Goal: Obtain resource: Download file/media

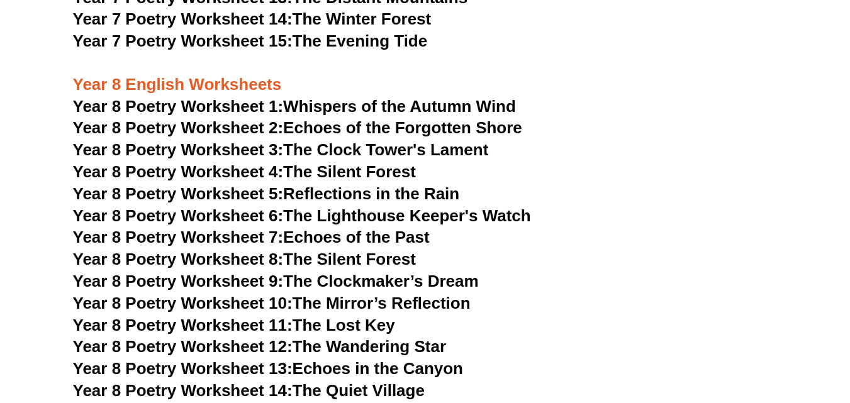
scroll to position [8279, 0]
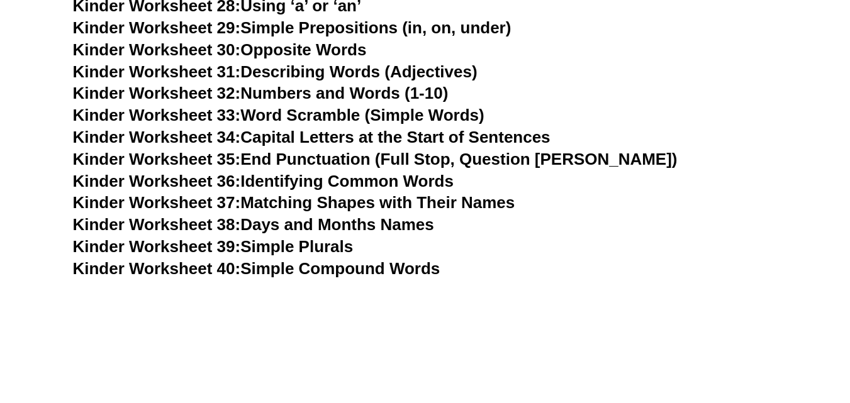
scroll to position [1139, 0]
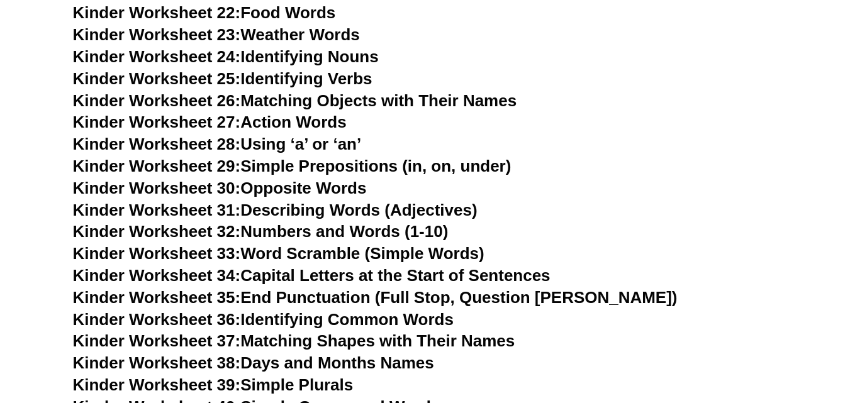
scroll to position [149, 0]
